Goal: Information Seeking & Learning: Find specific fact

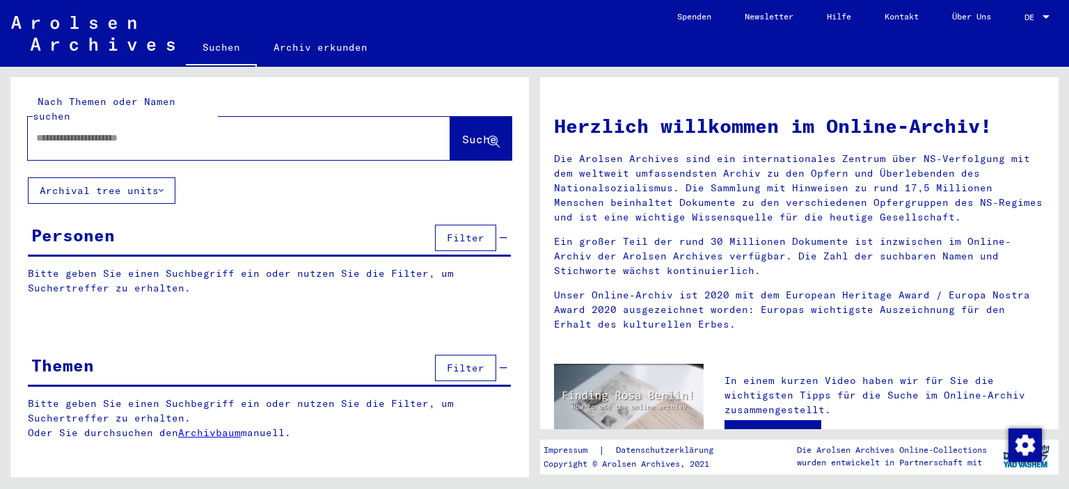
click at [63, 131] on input "text" at bounding box center [222, 138] width 372 height 15
type input "**********"
click at [473, 132] on span "Suche" at bounding box center [479, 139] width 35 height 14
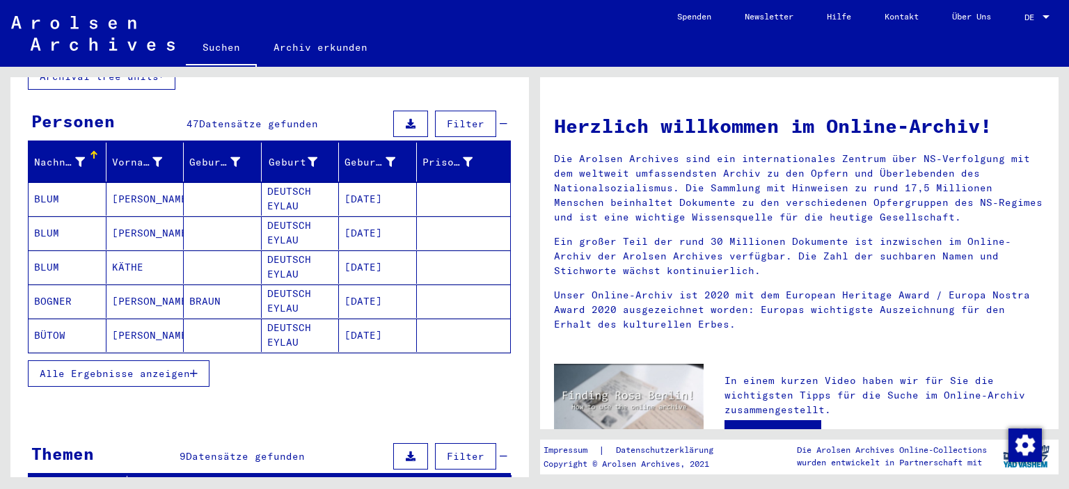
scroll to position [139, 0]
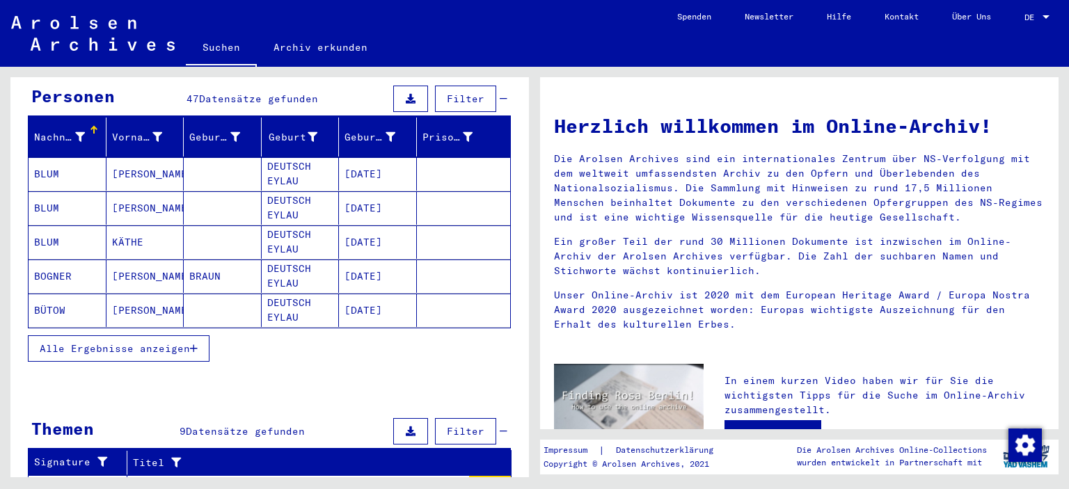
click at [87, 335] on button "Alle Ergebnisse anzeigen" at bounding box center [119, 348] width 182 height 26
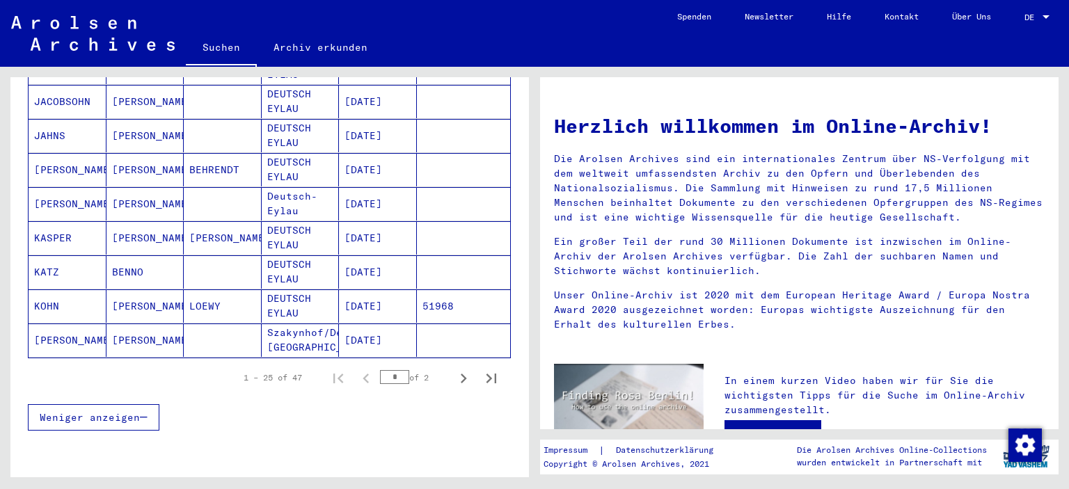
scroll to position [835, 0]
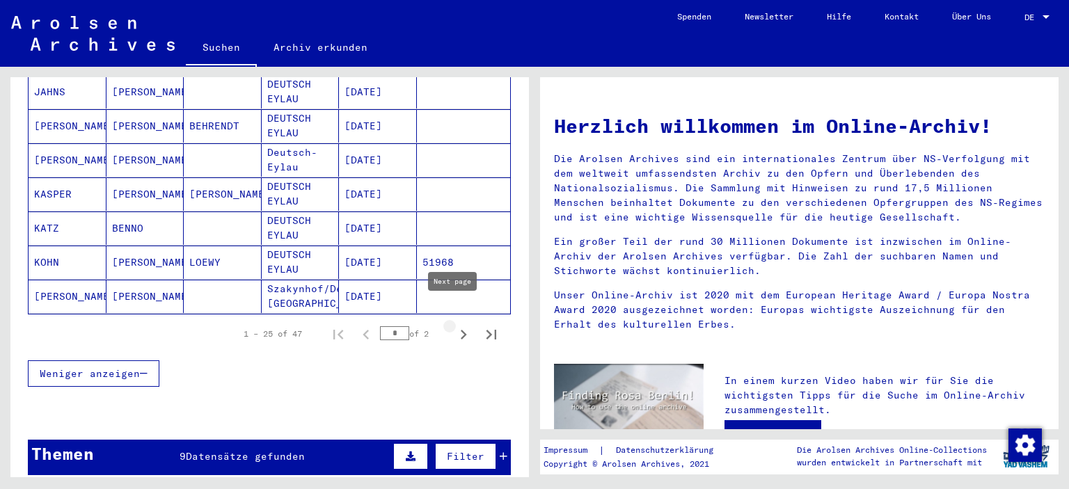
click at [455, 325] on icon "Next page" at bounding box center [463, 334] width 19 height 19
type input "*"
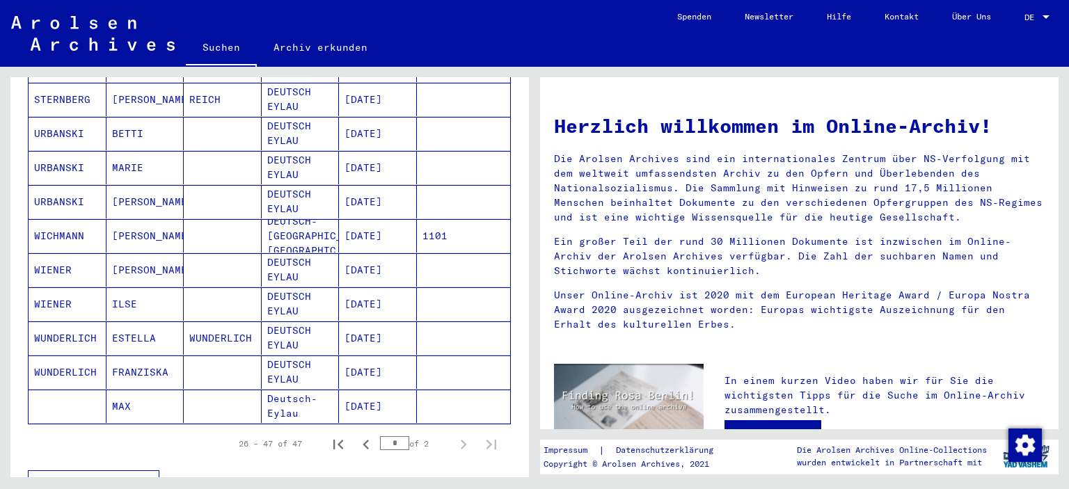
scroll to position [626, 0]
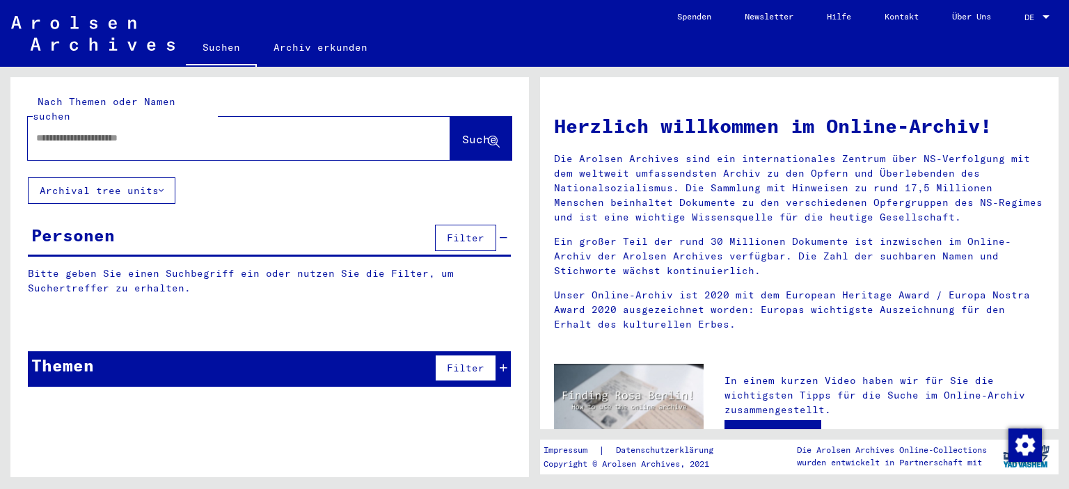
click at [54, 131] on input "text" at bounding box center [222, 138] width 372 height 15
type input "**********"
click at [462, 132] on span "Suche" at bounding box center [479, 139] width 35 height 14
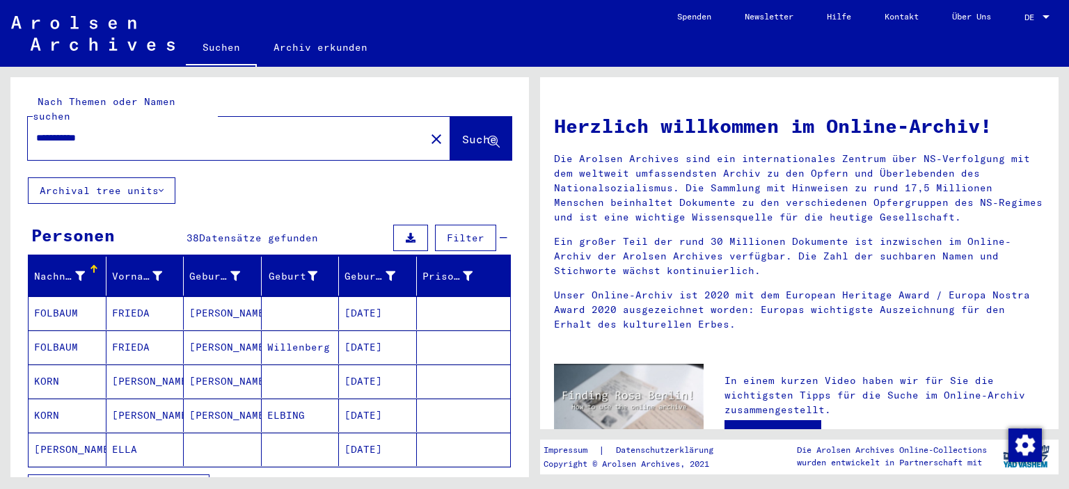
scroll to position [70, 0]
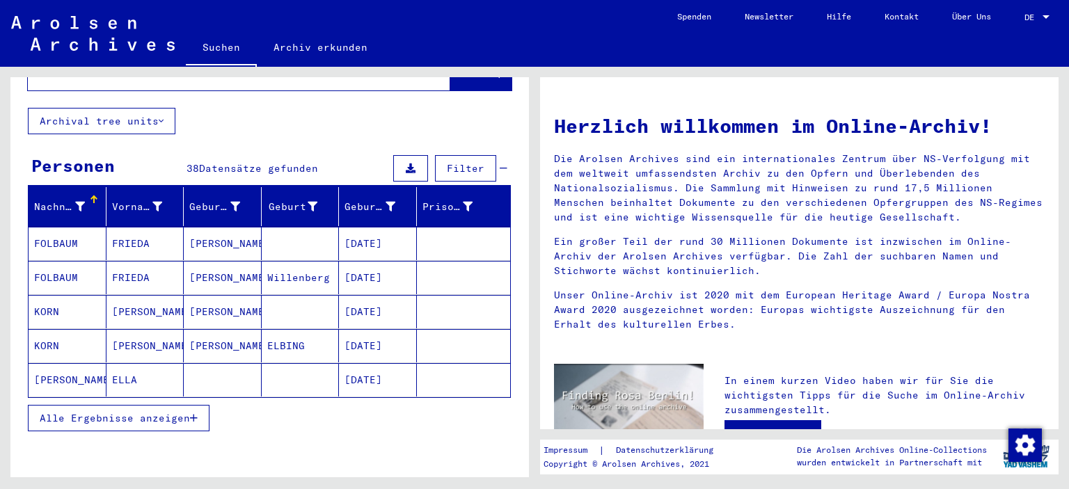
click at [123, 363] on mat-cell "ELLA" at bounding box center [145, 379] width 78 height 33
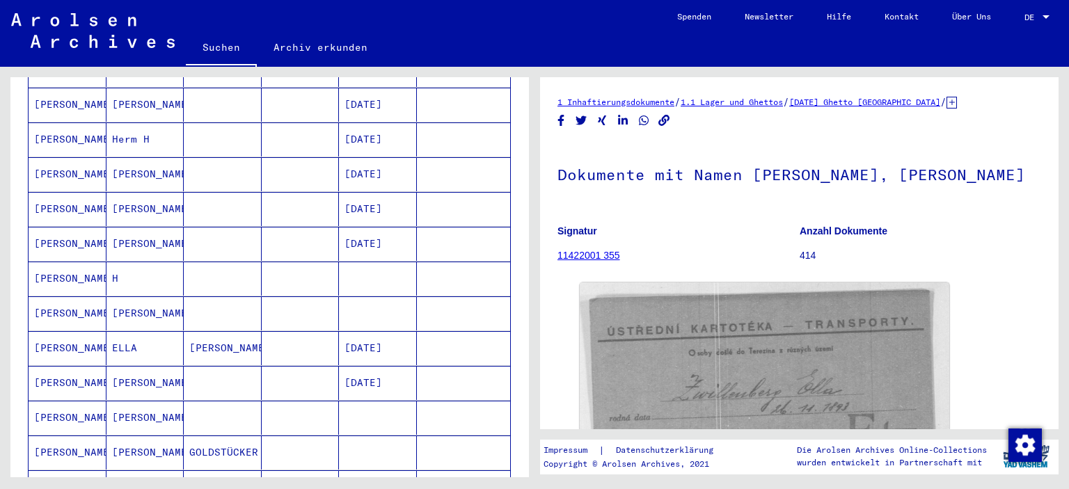
scroll to position [765, 0]
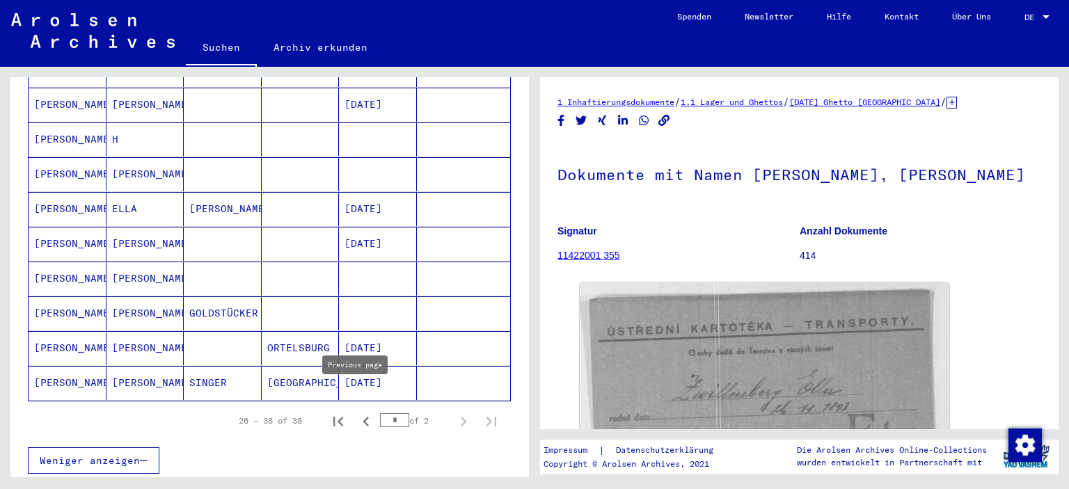
click at [358, 412] on icon "Previous page" at bounding box center [365, 421] width 19 height 19
type input "*"
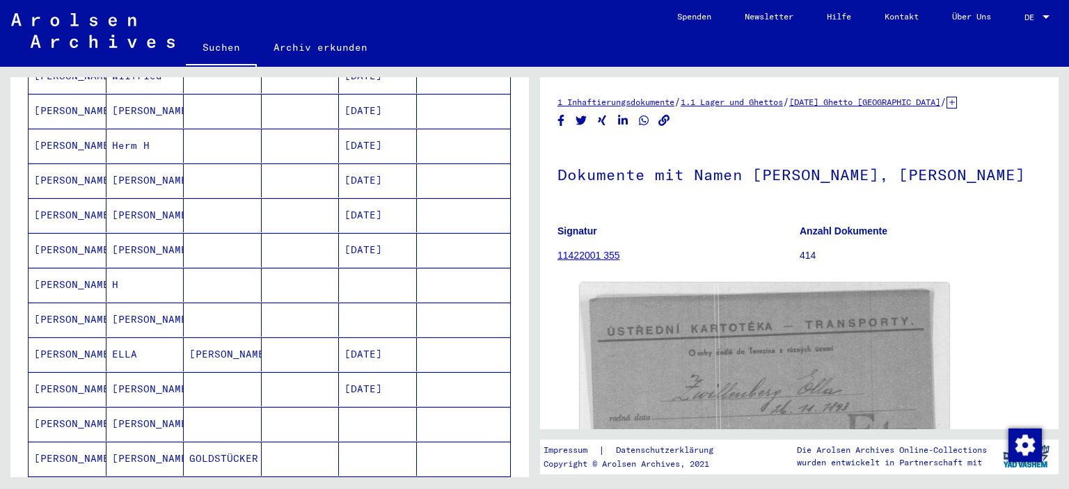
scroll to position [626, 0]
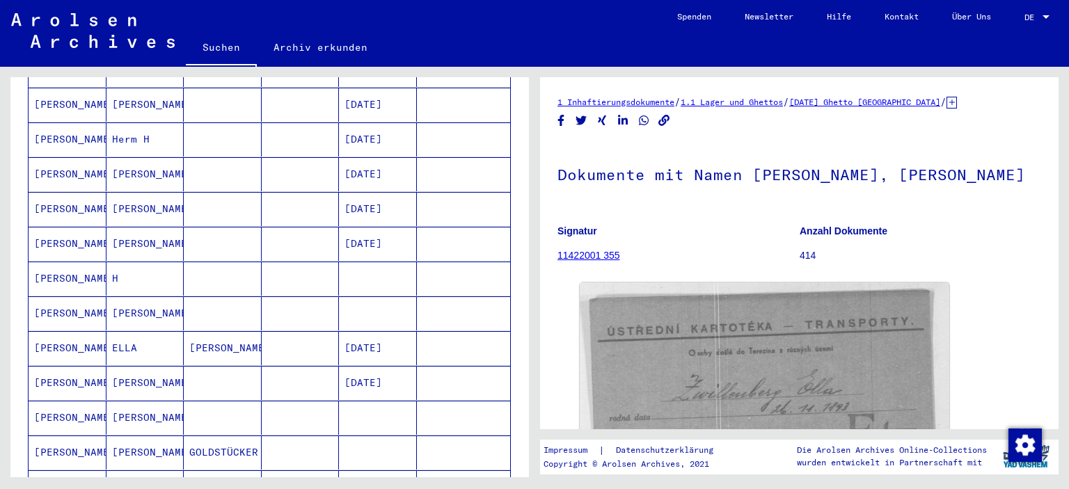
click at [129, 296] on mat-cell "[PERSON_NAME]" at bounding box center [145, 313] width 78 height 34
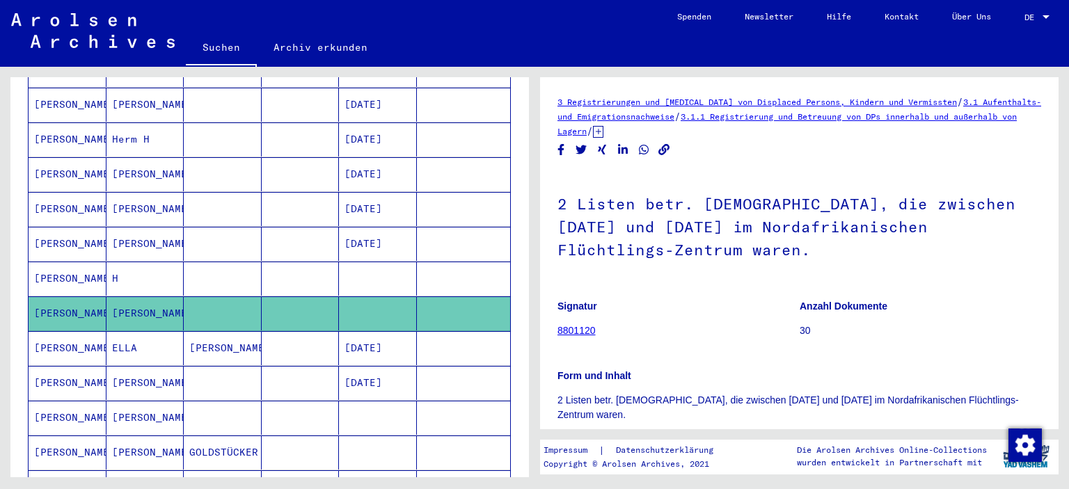
click at [126, 192] on mat-cell "[PERSON_NAME]" at bounding box center [145, 209] width 78 height 34
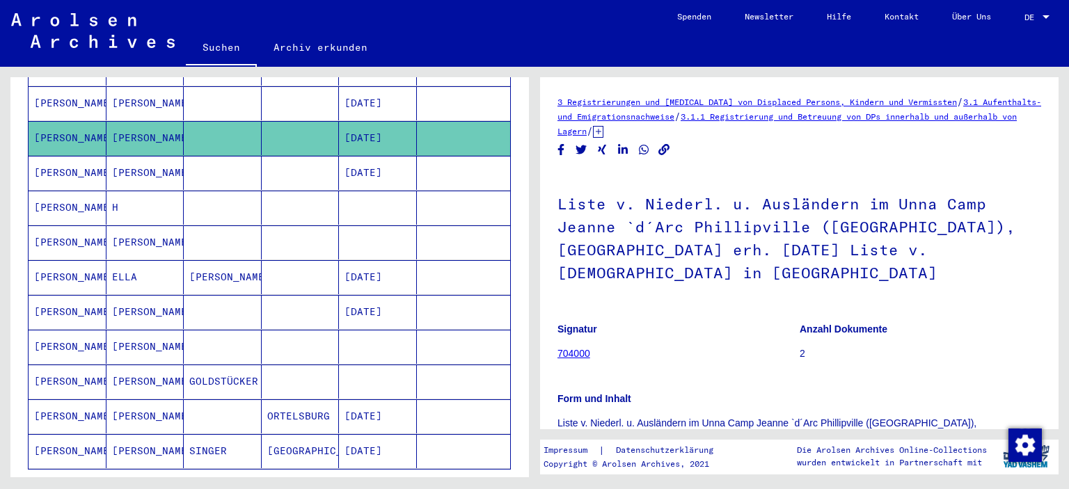
scroll to position [765, 0]
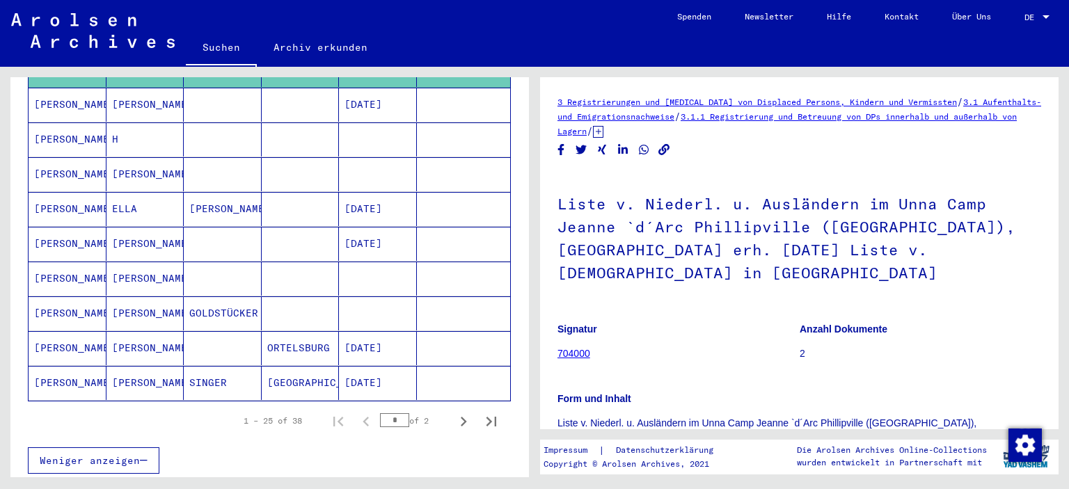
click at [139, 262] on mat-cell "[PERSON_NAME]" at bounding box center [145, 279] width 78 height 34
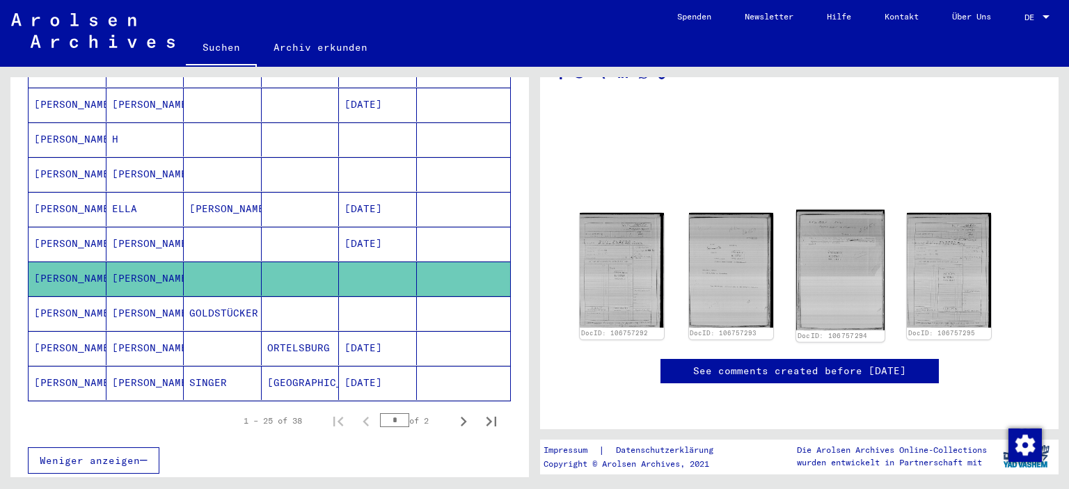
scroll to position [70, 0]
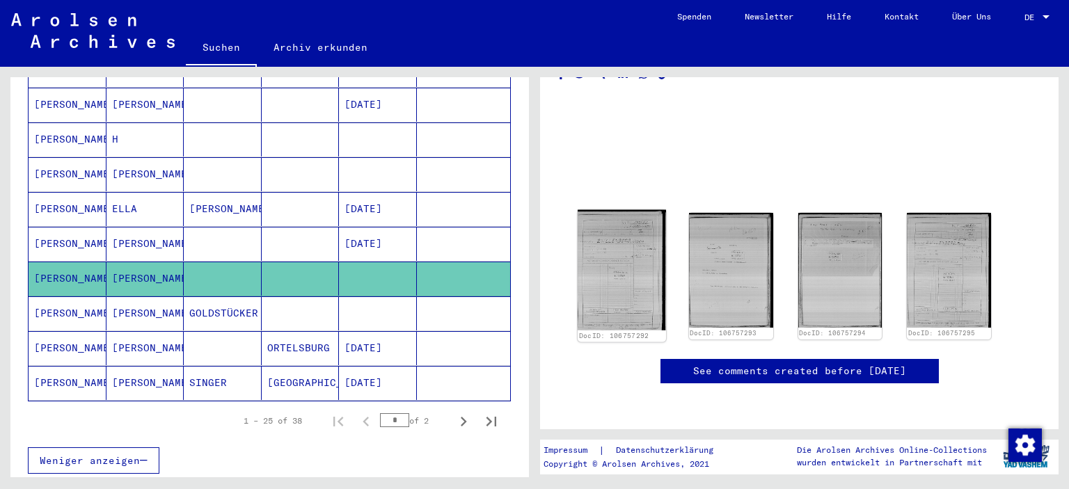
click at [619, 244] on img at bounding box center [621, 270] width 88 height 120
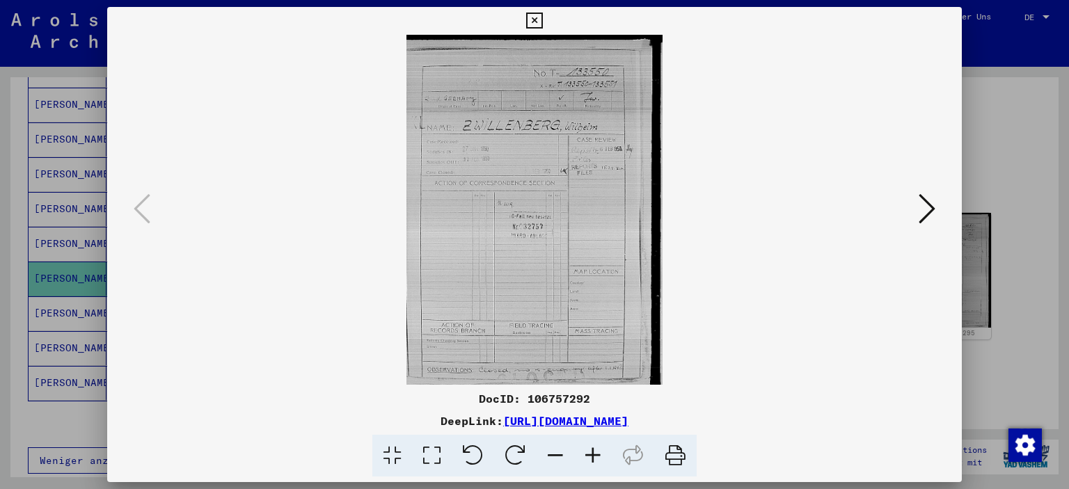
click at [932, 204] on icon at bounding box center [926, 208] width 17 height 33
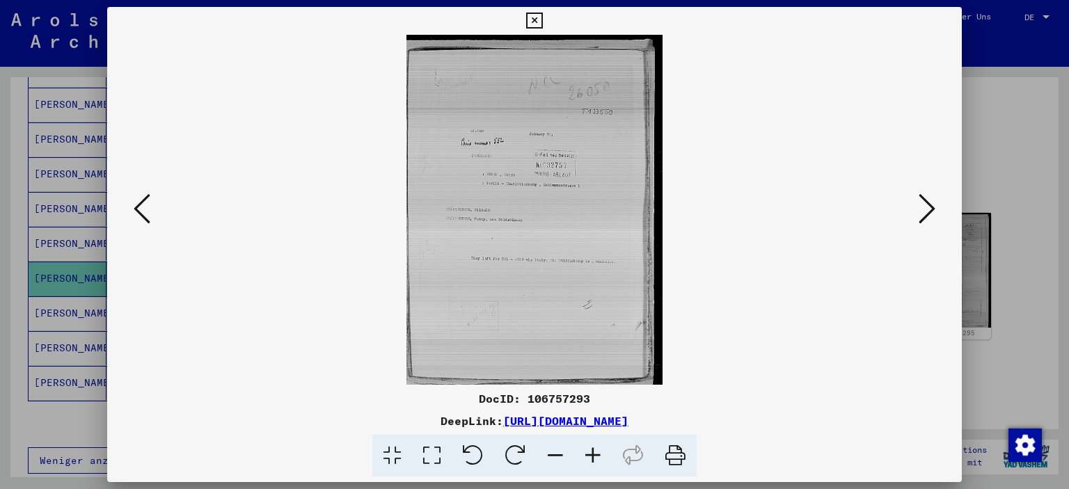
click at [932, 204] on icon at bounding box center [926, 208] width 17 height 33
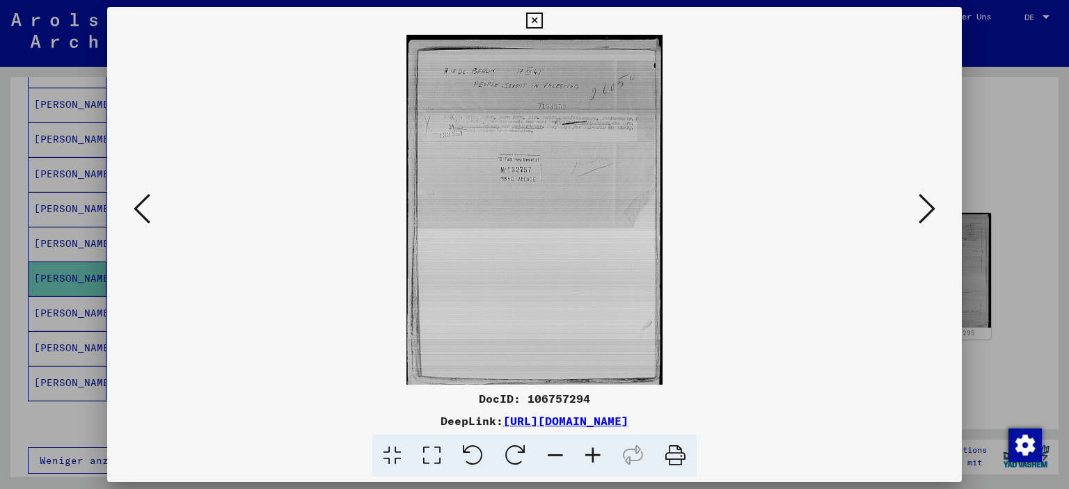
click at [932, 204] on icon at bounding box center [926, 208] width 17 height 33
